Goal: Check status: Check status

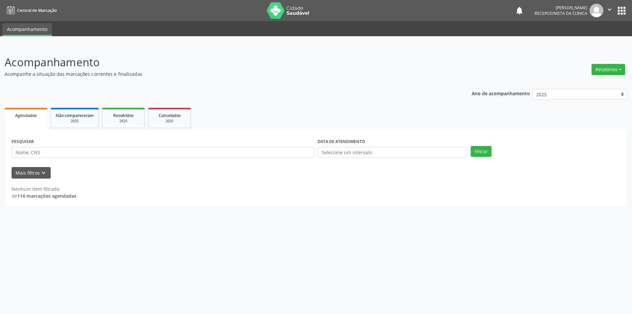
select select "7"
click at [389, 154] on input "text" at bounding box center [393, 152] width 150 height 11
click at [394, 240] on span "29" at bounding box center [394, 238] width 13 height 13
type input "[DATE]"
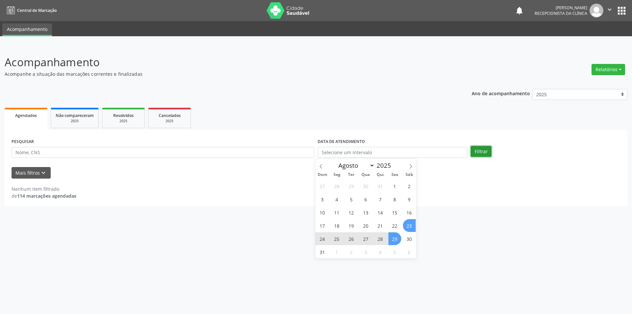
click at [481, 150] on button "Filtrar" at bounding box center [481, 151] width 21 height 11
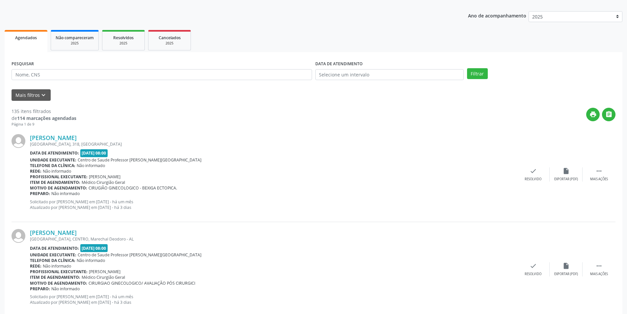
scroll to position [66, 0]
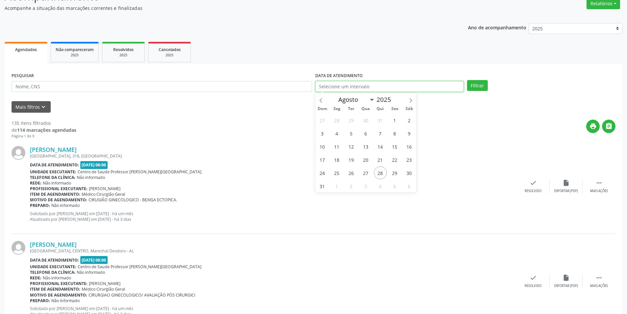
click at [429, 85] on input "text" at bounding box center [389, 86] width 148 height 11
click at [378, 173] on span "28" at bounding box center [380, 172] width 13 height 13
type input "28/08/2025"
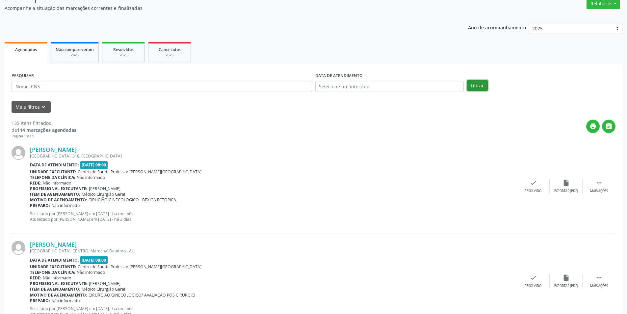
click at [475, 83] on button "Filtrar" at bounding box center [477, 85] width 21 height 11
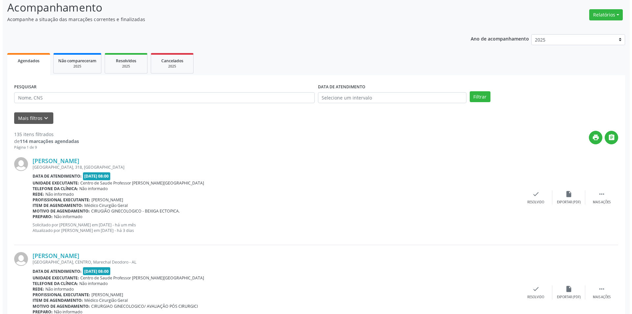
scroll to position [0, 0]
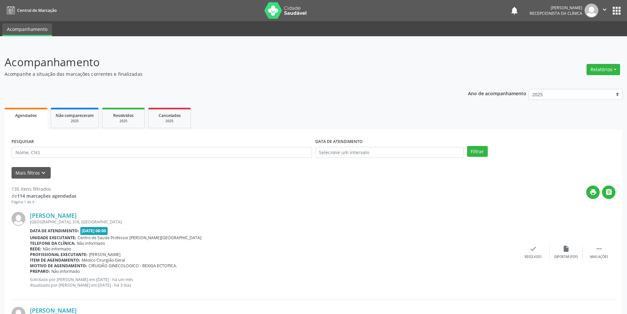
click at [32, 120] on link "Agendados" at bounding box center [26, 119] width 43 height 22
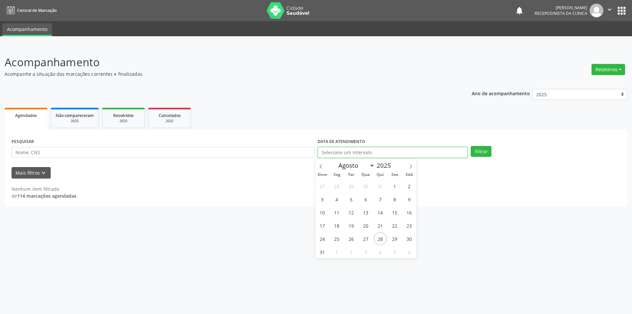
click at [440, 152] on input "text" at bounding box center [393, 152] width 150 height 11
click at [383, 238] on span "28" at bounding box center [380, 238] width 13 height 13
type input "28/08/2025"
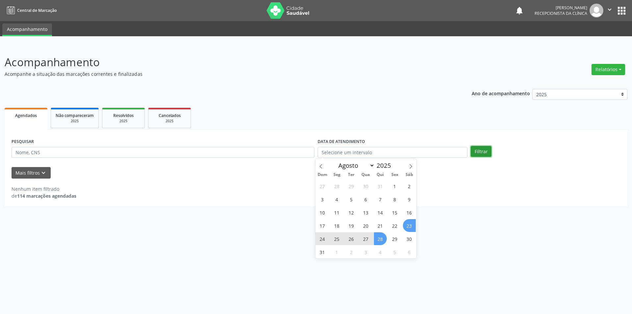
click at [486, 154] on button "Filtrar" at bounding box center [481, 151] width 21 height 11
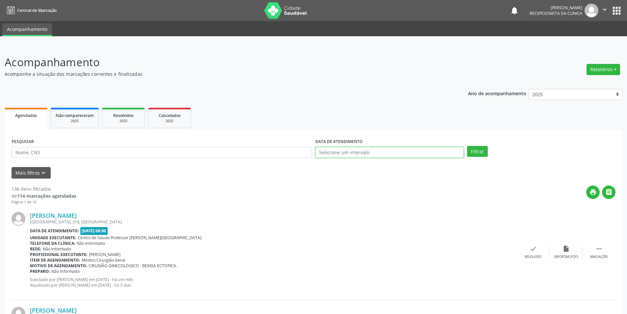
click at [407, 152] on input "text" at bounding box center [389, 152] width 148 height 11
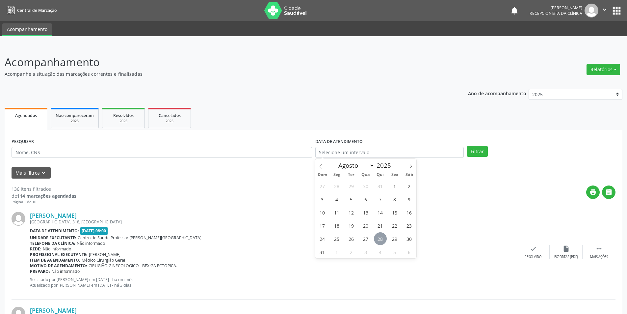
click at [382, 238] on span "28" at bounding box center [380, 238] width 13 height 13
type input "28/08/2025"
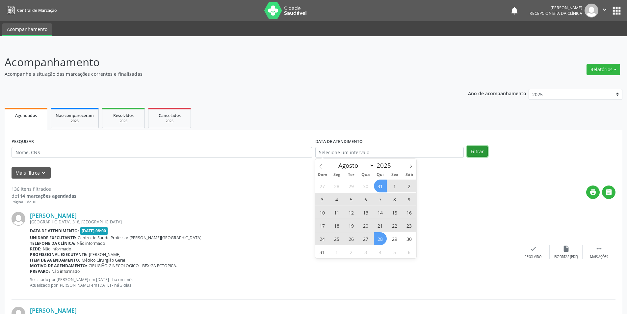
click at [478, 152] on button "Filtrar" at bounding box center [477, 151] width 21 height 11
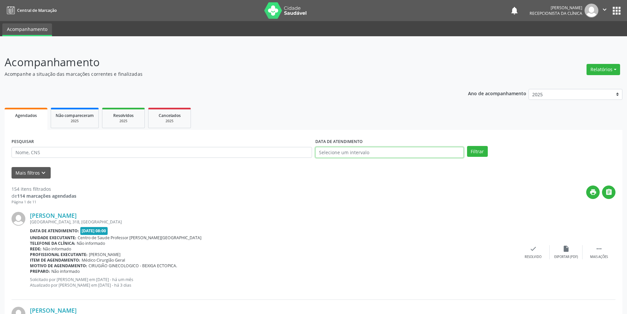
click at [368, 153] on input "text" at bounding box center [389, 152] width 148 height 11
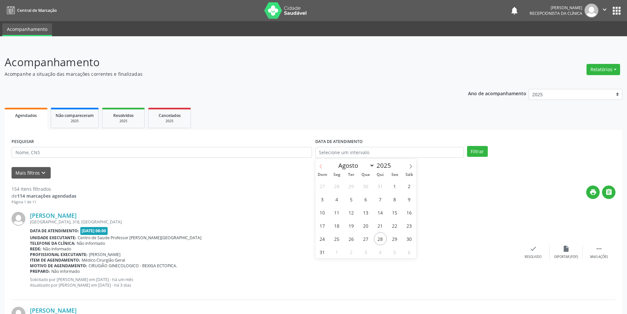
click at [322, 168] on icon at bounding box center [321, 166] width 5 height 5
select select "6"
click at [353, 187] on span "1" at bounding box center [351, 185] width 13 height 13
type input "[DATE]"
click at [365, 187] on span "2" at bounding box center [365, 185] width 13 height 13
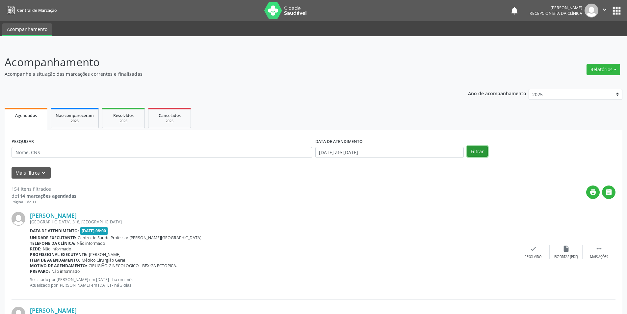
click at [480, 152] on button "Filtrar" at bounding box center [477, 151] width 21 height 11
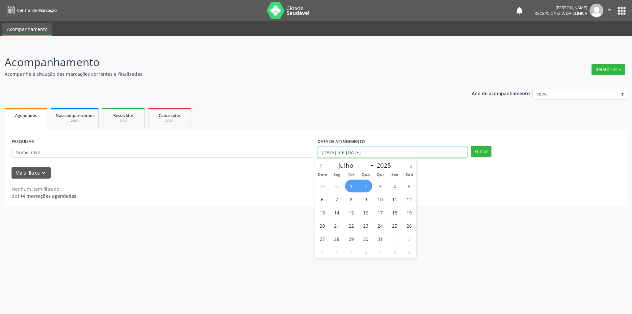
click at [395, 153] on input "[DATE] até [DATE]" at bounding box center [393, 152] width 150 height 11
click at [352, 186] on span "1" at bounding box center [351, 185] width 13 height 13
type input "[DATE]"
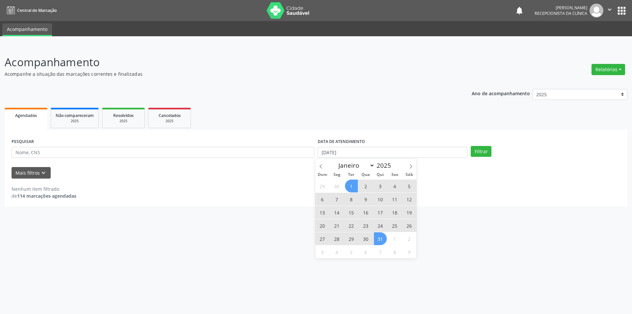
click at [381, 239] on span "31" at bounding box center [380, 238] width 13 height 13
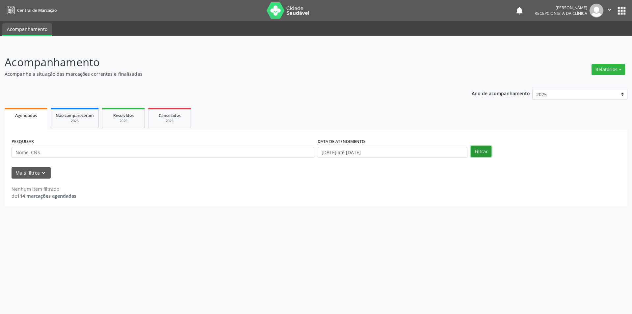
click at [483, 152] on button "Filtrar" at bounding box center [481, 151] width 21 height 11
click at [31, 116] on span "Agendados" at bounding box center [26, 116] width 22 height 6
click at [31, 114] on span "Agendados" at bounding box center [26, 116] width 22 height 6
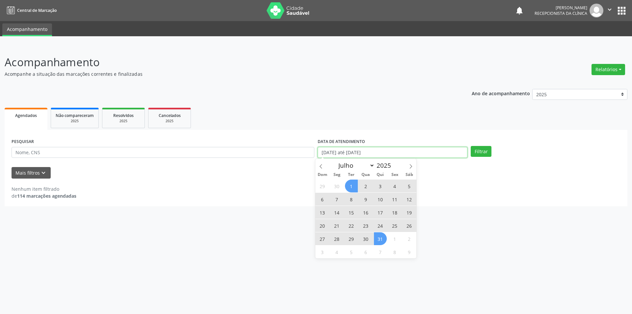
click at [416, 149] on input "[DATE] até [DATE]" at bounding box center [393, 152] width 150 height 11
click at [322, 166] on icon at bounding box center [321, 166] width 5 height 5
select select "5"
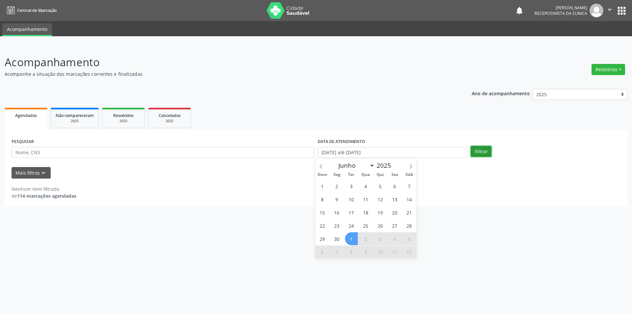
click at [482, 150] on button "Filtrar" at bounding box center [481, 151] width 21 height 11
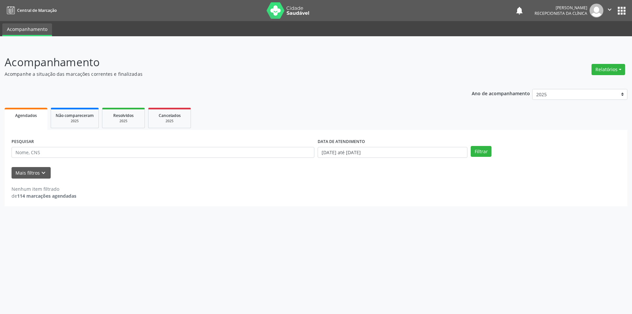
click at [37, 117] on div "Agendados" at bounding box center [26, 115] width 34 height 7
click at [36, 117] on span "Agendados" at bounding box center [26, 116] width 22 height 6
click at [115, 117] on span "Resolvidos" at bounding box center [123, 116] width 20 height 6
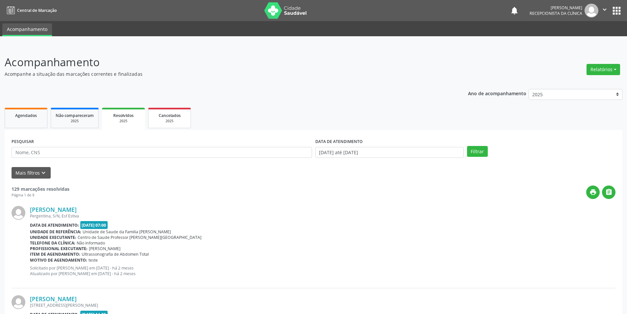
click at [154, 116] on div "Cancelados" at bounding box center [169, 115] width 33 height 7
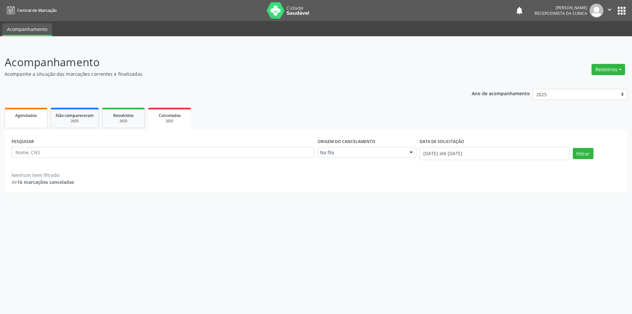
click at [38, 119] on link "Agendados" at bounding box center [26, 118] width 43 height 20
